Goal: Register for event/course

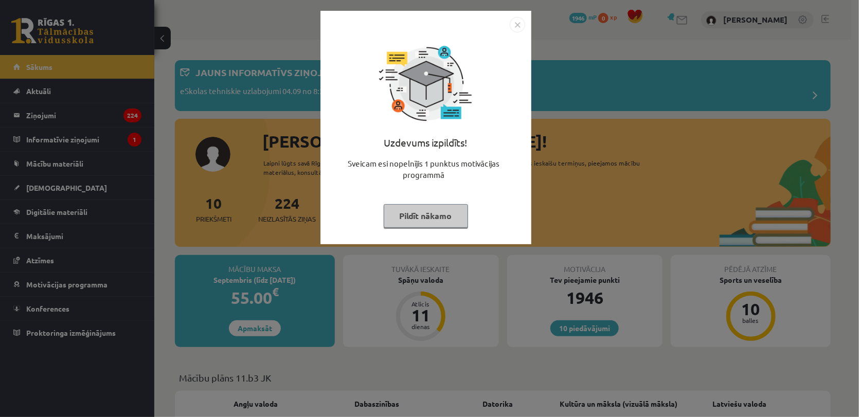
click at [439, 211] on button "Pildīt nākamo" at bounding box center [426, 216] width 84 height 24
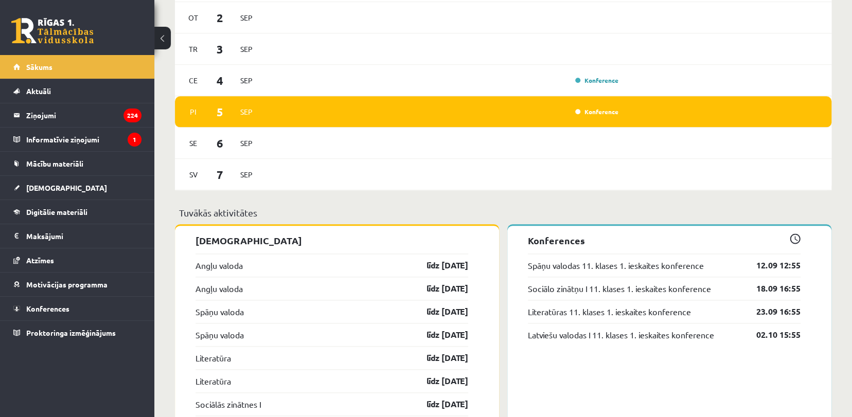
scroll to position [630, 0]
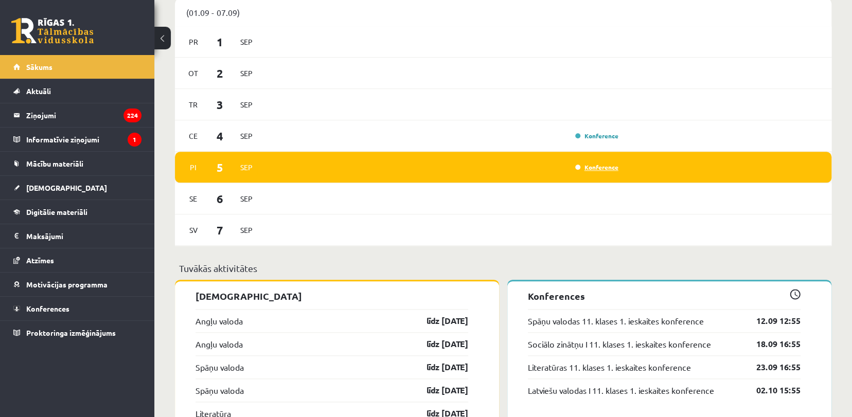
click at [588, 170] on link "Konference" at bounding box center [596, 167] width 43 height 8
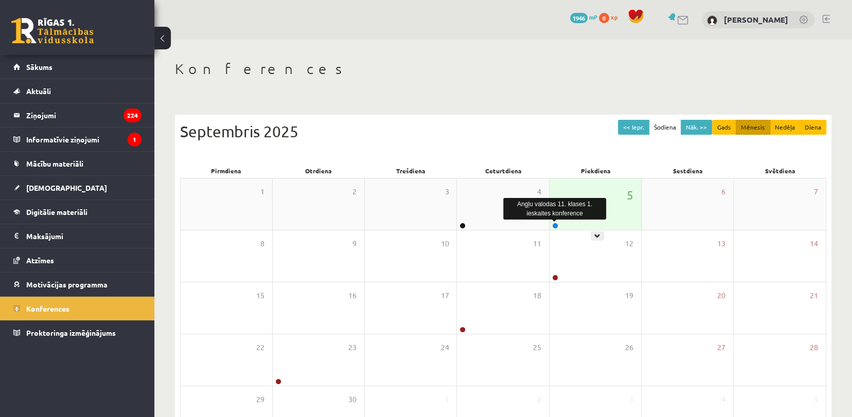
click at [553, 225] on link at bounding box center [555, 226] width 6 height 6
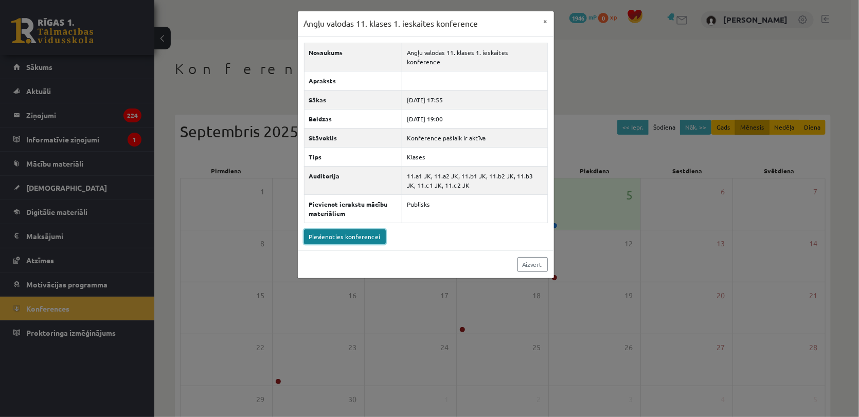
click at [367, 229] on link "Pievienoties konferencei" at bounding box center [345, 236] width 82 height 15
